Goal: Task Accomplishment & Management: Manage account settings

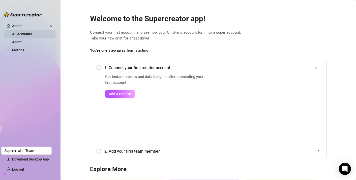
click at [32, 33] on link "All Accounts" at bounding box center [22, 34] width 20 height 4
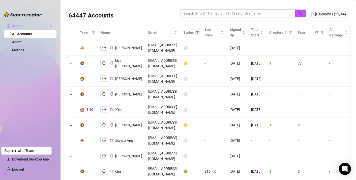
click at [200, 31] on span at bounding box center [197, 33] width 5 height 8
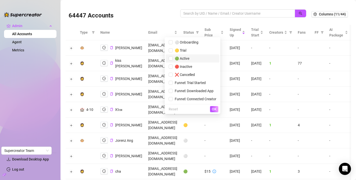
click at [200, 59] on span "🟢 Active" at bounding box center [193, 59] width 48 height 6
checkbox input "true"
click at [214, 107] on span "OK" at bounding box center [214, 109] width 5 height 4
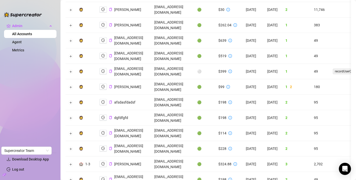
scroll to position [135, 0]
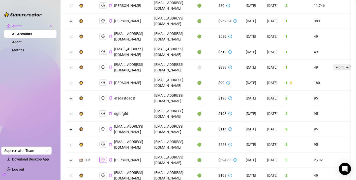
click at [103, 158] on icon "logout" at bounding box center [103, 160] width 4 height 4
drag, startPoint x: 161, startPoint y: 83, endPoint x: 220, endPoint y: 86, distance: 58.4
click at [194, 152] on td "imperiummgmtagency@gmail.com" at bounding box center [172, 159] width 43 height 15
copy td "imperiummgmtagency@gmail.com"
click at [110, 158] on icon "copy" at bounding box center [110, 159] width 3 height 3
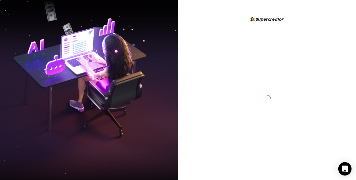
click at [343, 170] on icon "Open Intercom Messenger" at bounding box center [345, 168] width 7 height 7
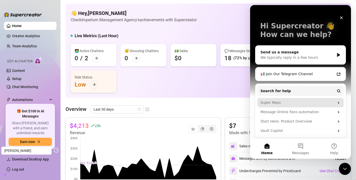
scroll to position [21, 0]
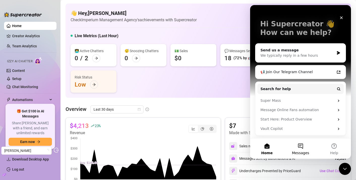
click at [299, 148] on button "Messages" at bounding box center [301, 148] width 34 height 20
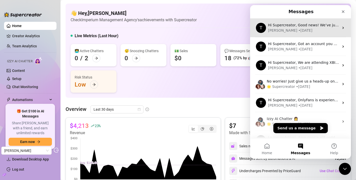
click at [317, 32] on div "[PERSON_NAME] • [DATE]" at bounding box center [303, 30] width 71 height 5
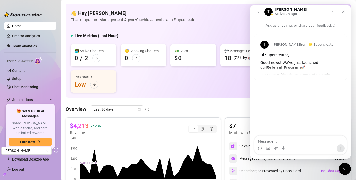
click at [296, 71] on div "[PERSON_NAME] from 🌟 Supercreator Hi Supercreator, Good news! We’ve just launch…" at bounding box center [301, 56] width 92 height 45
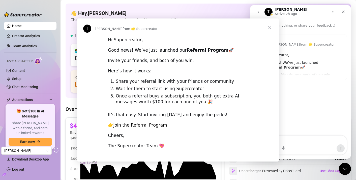
scroll to position [0, 0]
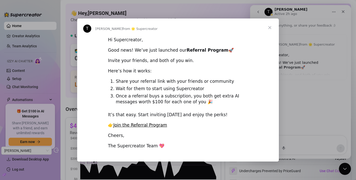
click at [270, 28] on span "Close" at bounding box center [270, 27] width 18 height 18
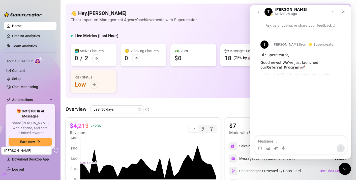
click at [259, 10] on icon "go back" at bounding box center [259, 12] width 4 height 4
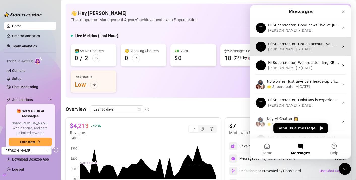
click at [299, 47] on div "• [DATE]" at bounding box center [306, 48] width 14 height 5
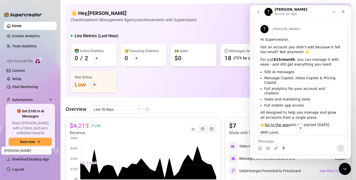
scroll to position [29, 0]
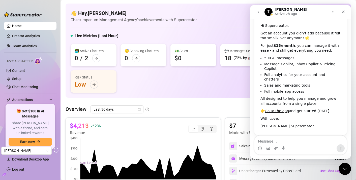
click at [257, 11] on icon "go back" at bounding box center [259, 12] width 4 height 4
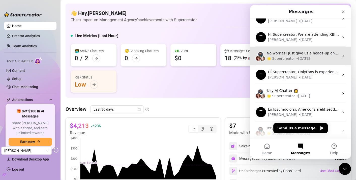
scroll to position [31, 0]
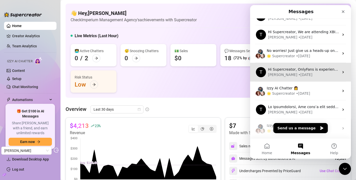
click at [298, 73] on div "[PERSON_NAME] • [DATE]" at bounding box center [303, 74] width 71 height 5
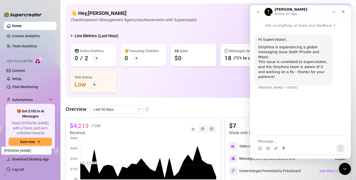
click at [257, 9] on button "go back" at bounding box center [259, 12] width 10 height 10
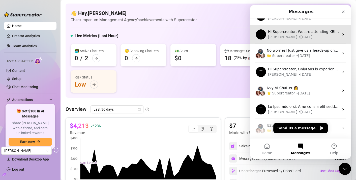
scroll to position [32, 0]
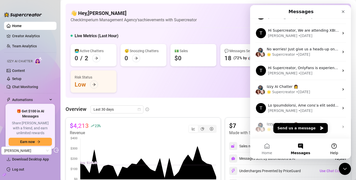
click at [331, 148] on button "Help" at bounding box center [335, 148] width 34 height 20
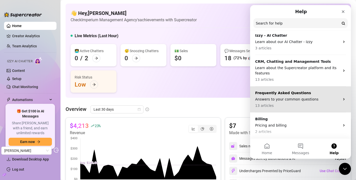
scroll to position [0, 0]
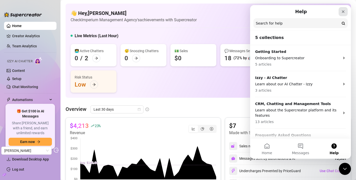
click at [341, 13] on div "Close" at bounding box center [343, 11] width 9 height 9
